Goal: Task Accomplishment & Management: Manage account settings

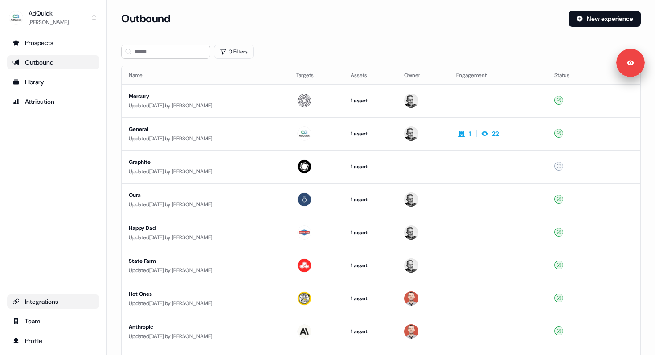
click at [59, 302] on div "Integrations" at bounding box center [53, 301] width 82 height 9
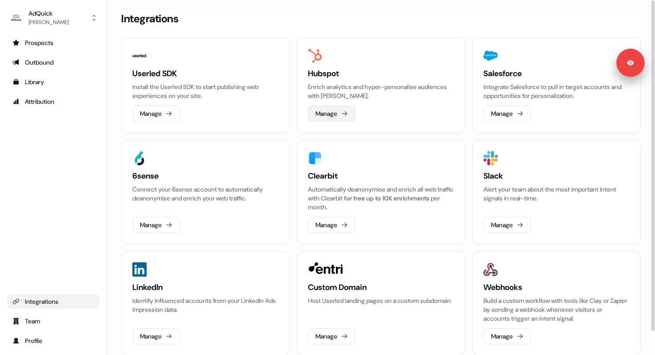
click at [323, 113] on button "Manage" at bounding box center [332, 114] width 48 height 16
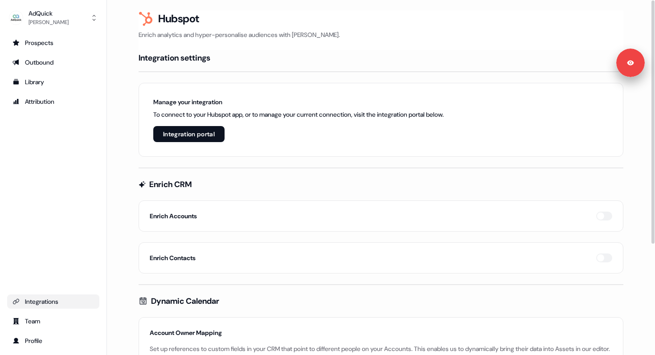
click at [198, 128] on button "Integration portal" at bounding box center [188, 134] width 71 height 16
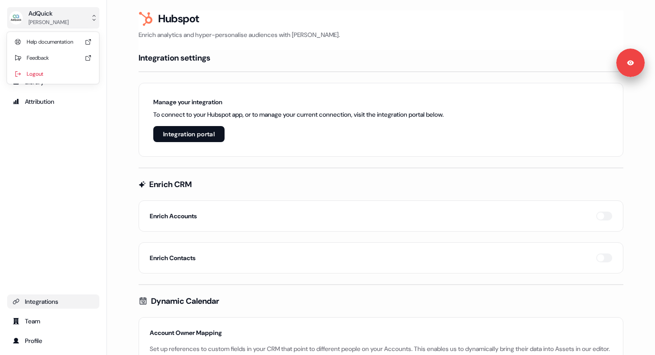
click at [61, 17] on div "AdQuick" at bounding box center [49, 13] width 40 height 9
click at [37, 72] on div "Logout" at bounding box center [53, 74] width 85 height 16
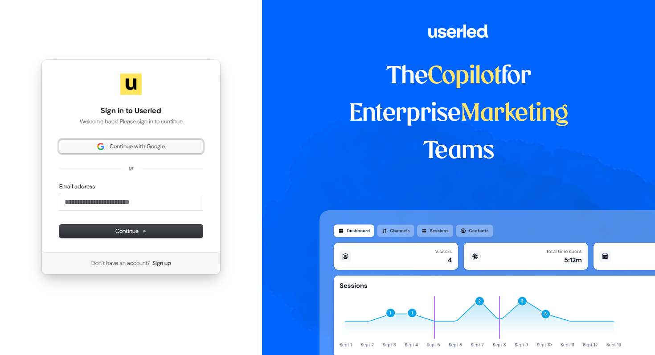
click at [122, 147] on span "Continue with Google" at bounding box center [137, 147] width 55 height 8
